Goal: Task Accomplishment & Management: Manage account settings

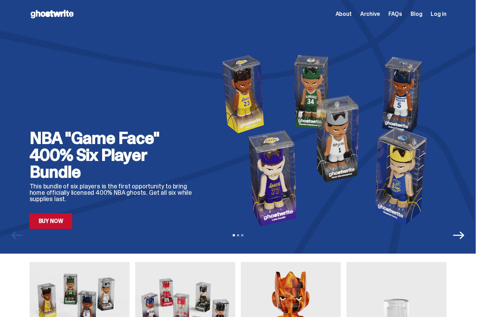
click at [442, 15] on span "Log in" at bounding box center [439, 14] width 16 height 6
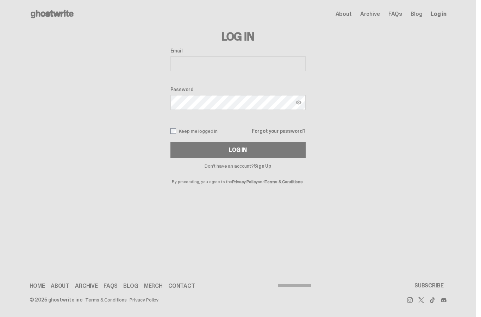
click at [209, 62] on input "Email" at bounding box center [238, 63] width 135 height 15
type input "**********"
click at [250, 144] on button "Log In" at bounding box center [238, 150] width 135 height 16
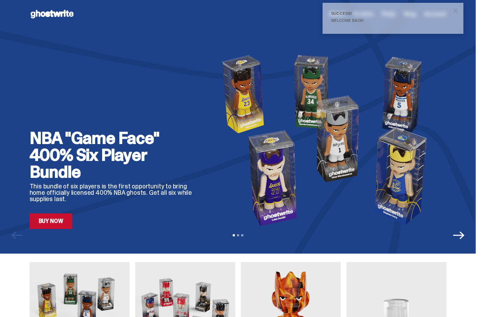
click at [279, 35] on div "NBA "Game Face" 400% Six Player Bundle This bundle of six players is the first …" at bounding box center [238, 128] width 451 height 201
click at [458, 7] on span "close" at bounding box center [455, 10] width 7 height 7
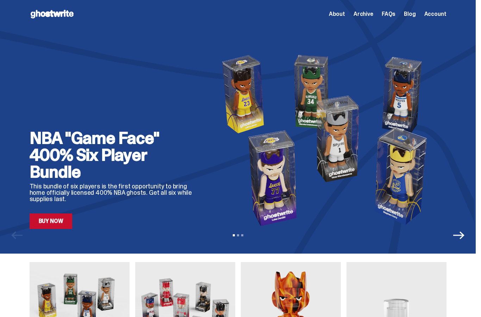
click at [437, 16] on span "Account" at bounding box center [436, 14] width 22 height 6
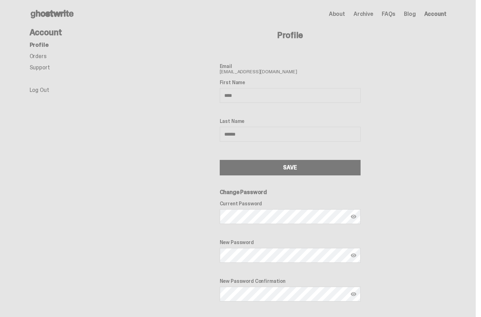
click at [41, 57] on link "Orders" at bounding box center [38, 56] width 17 height 7
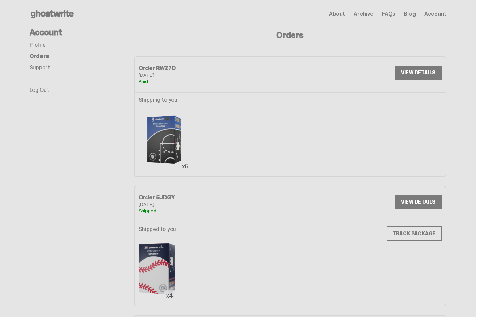
click at [421, 78] on link "VIEW DETAILS" at bounding box center [418, 73] width 46 height 14
